Goal: Obtain resource: Obtain resource

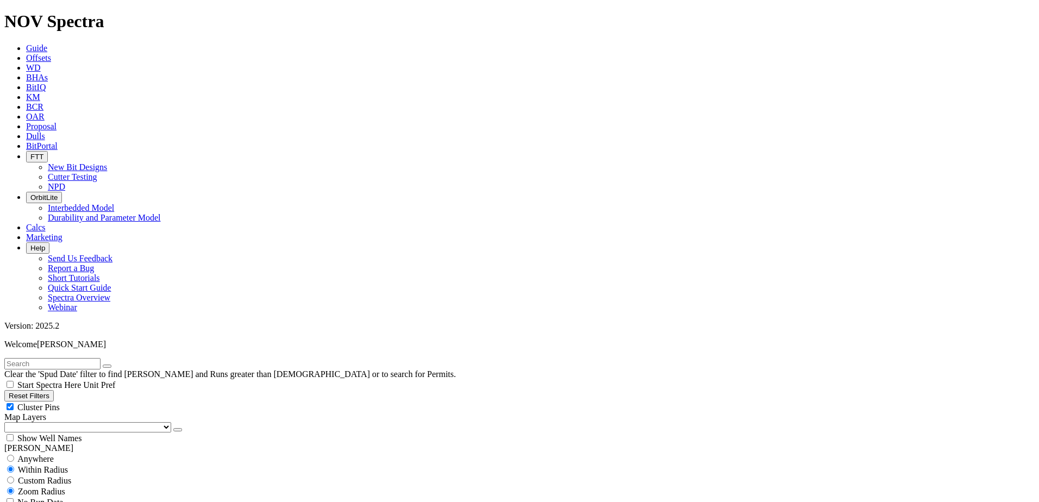
scroll to position [18602, 0]
drag, startPoint x: 63, startPoint y: 77, endPoint x: 73, endPoint y: 81, distance: 11.4
click at [54, 390] on button "Reset Filters" at bounding box center [28, 395] width 49 height 11
checkbox input "true"
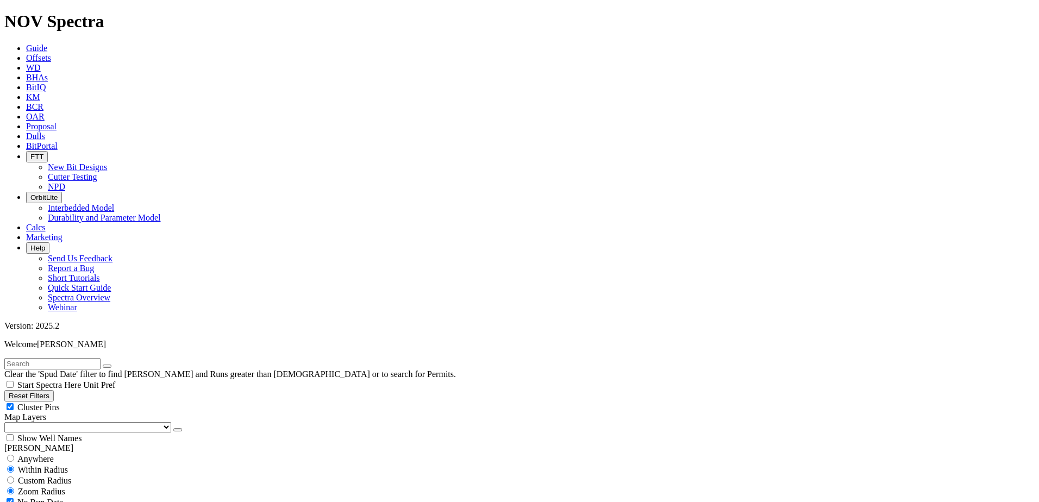
select select "8.5"
checkbox input "false"
select select "? number:8.5 ?"
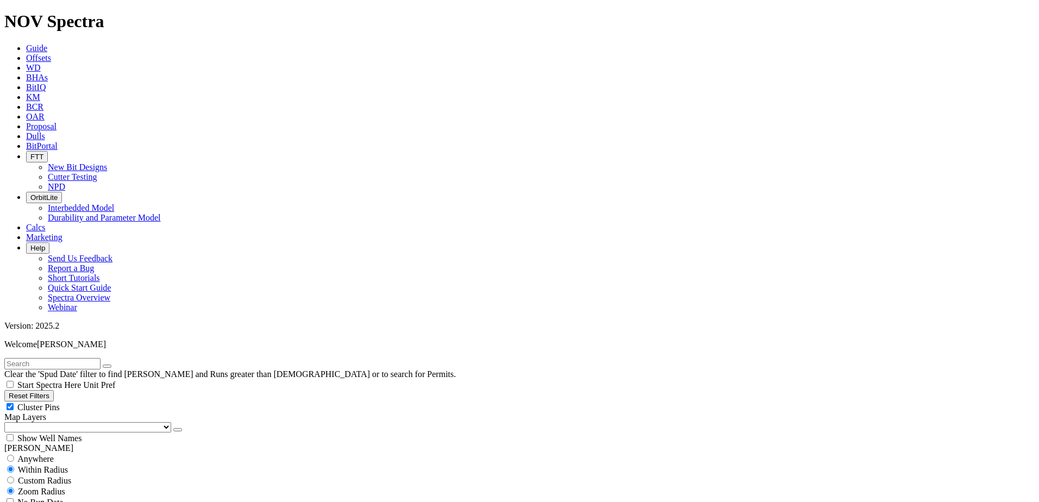
scroll to position [21150, 0]
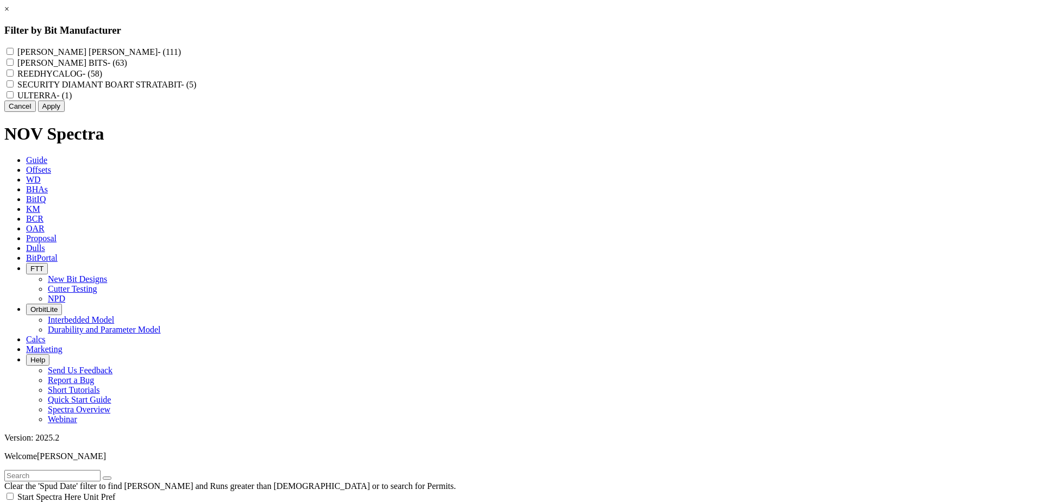
click at [14, 77] on input "REEDHYCALOG - (58)" at bounding box center [10, 73] width 7 height 7
checkbox input "true"
click at [65, 112] on button "Apply" at bounding box center [51, 105] width 27 height 11
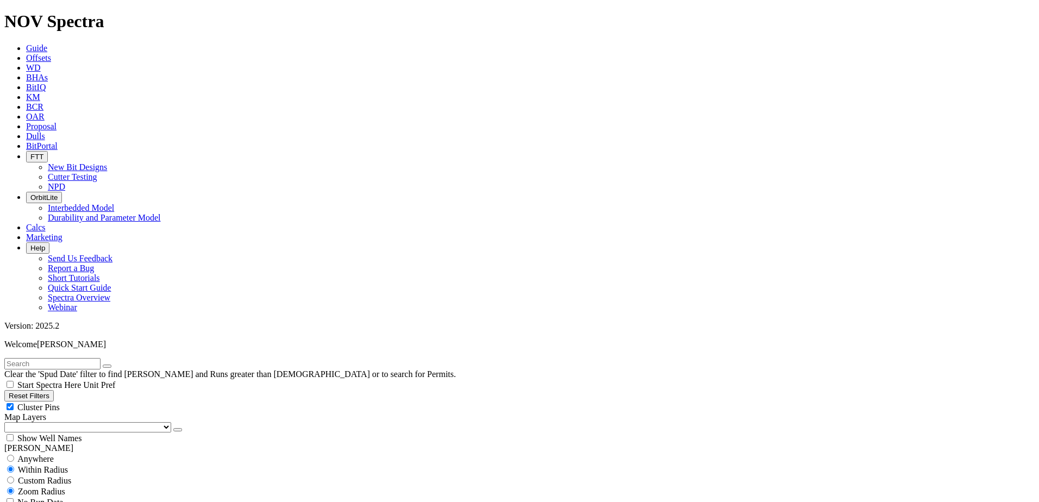
scroll to position [109, 0]
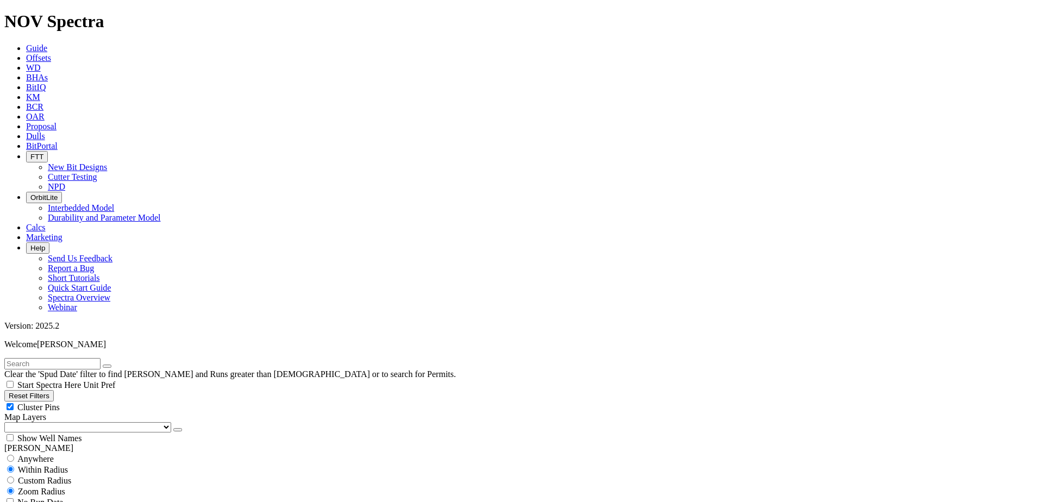
drag, startPoint x: 23, startPoint y: 272, endPoint x: 21, endPoint y: 282, distance: 10.0
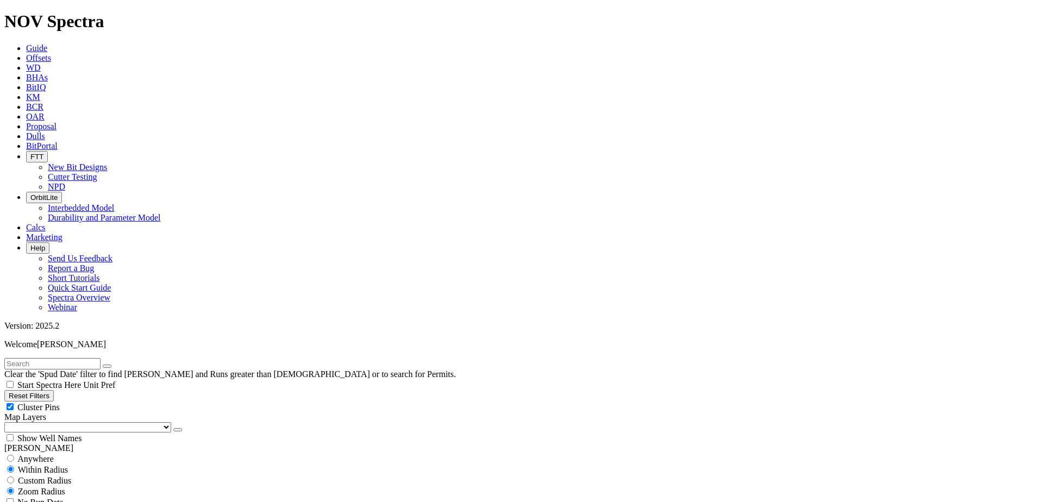
scroll to position [7857, 0]
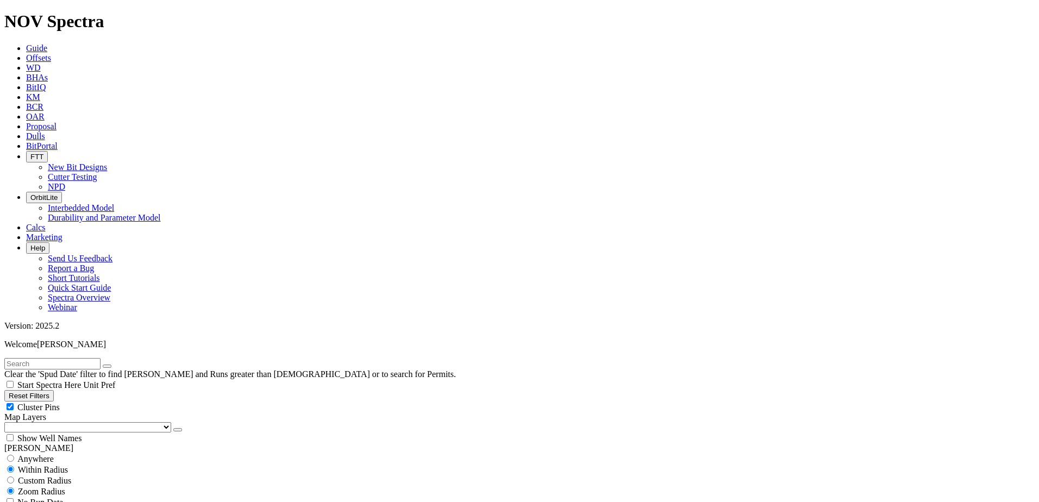
type input "[DATE]"
